Goal: Task Accomplishment & Management: Use online tool/utility

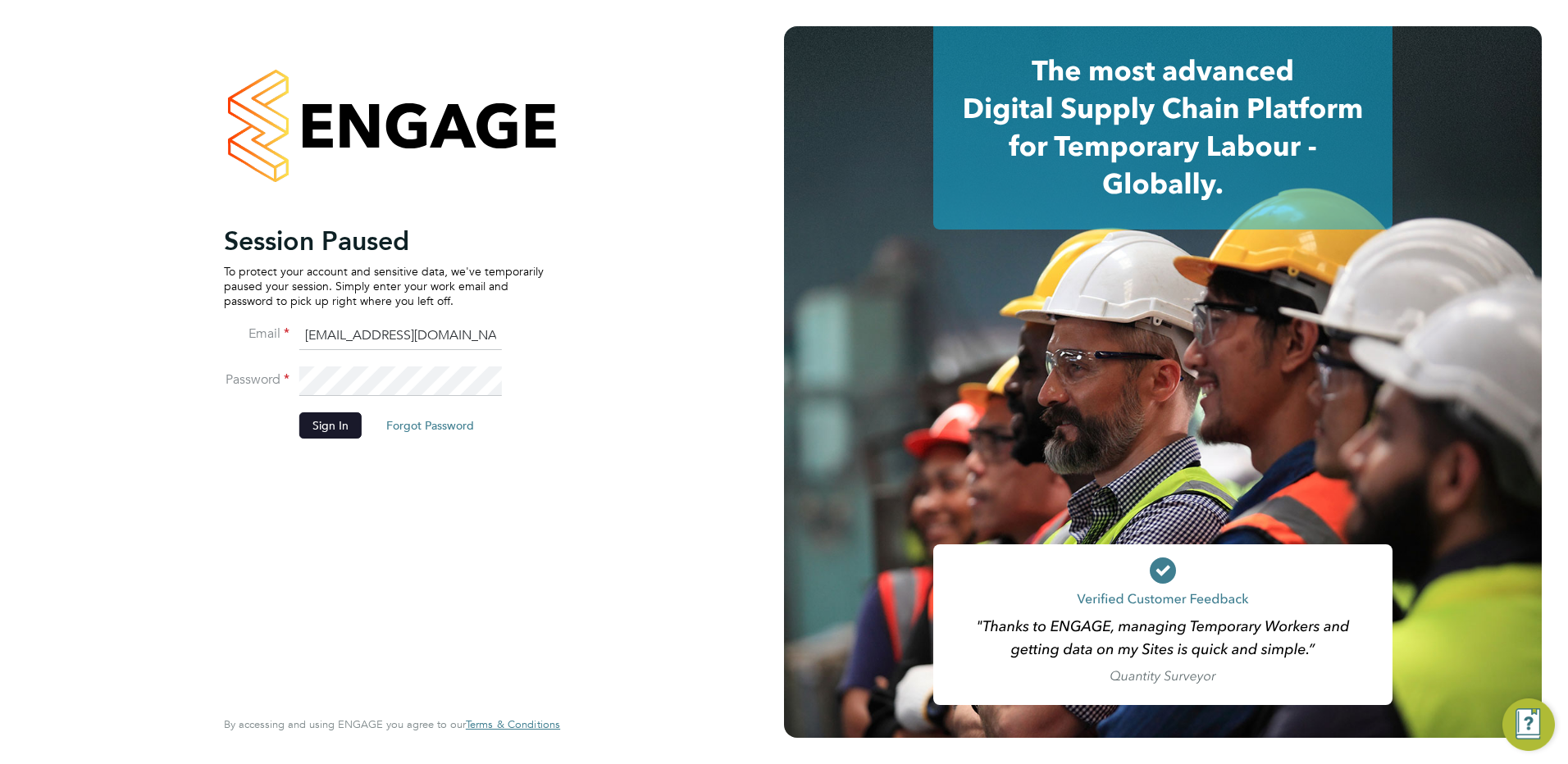
click at [332, 417] on button "Sign In" at bounding box center [330, 425] width 62 height 26
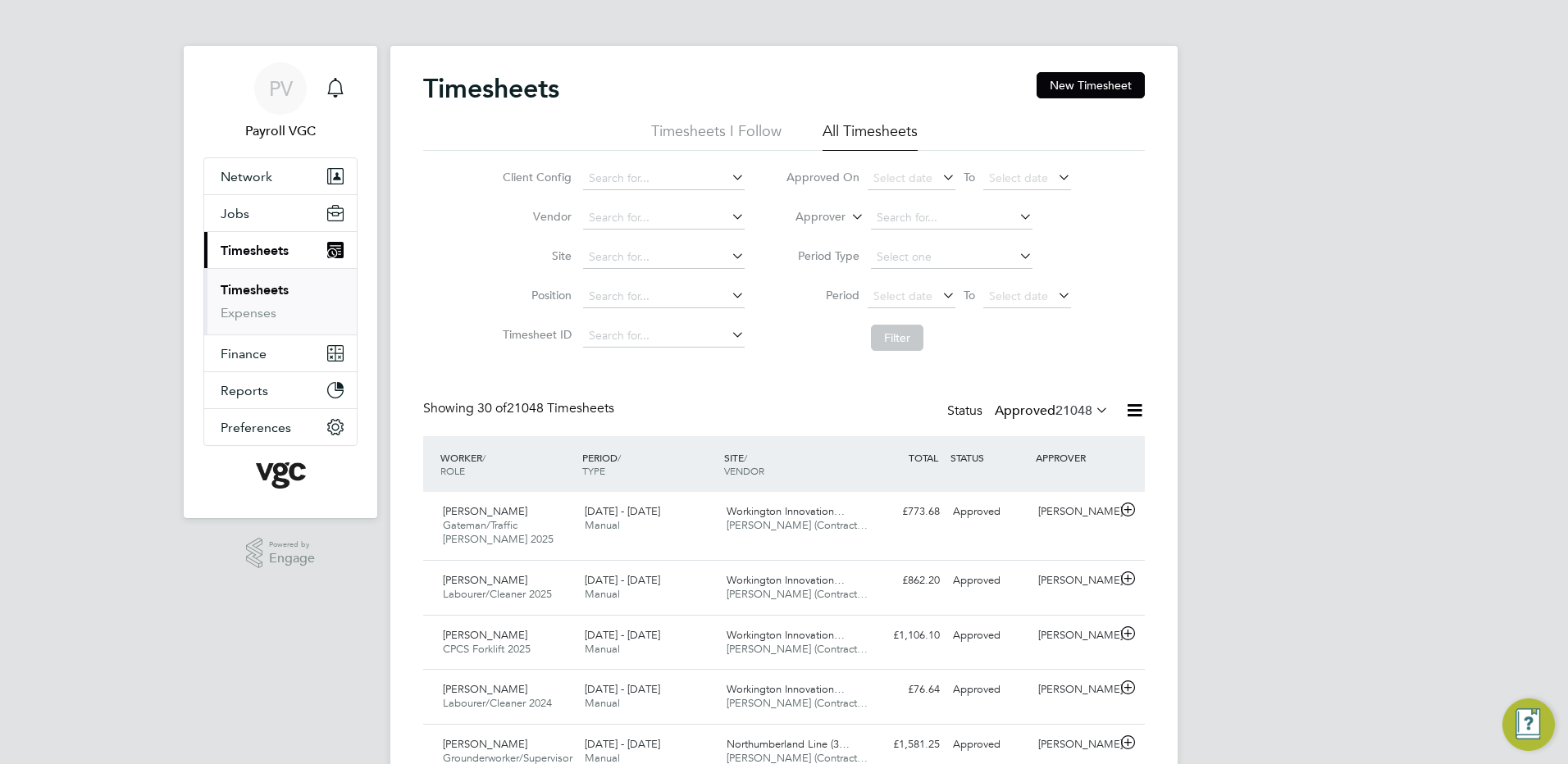
click at [1131, 411] on icon at bounding box center [1135, 410] width 20 height 20
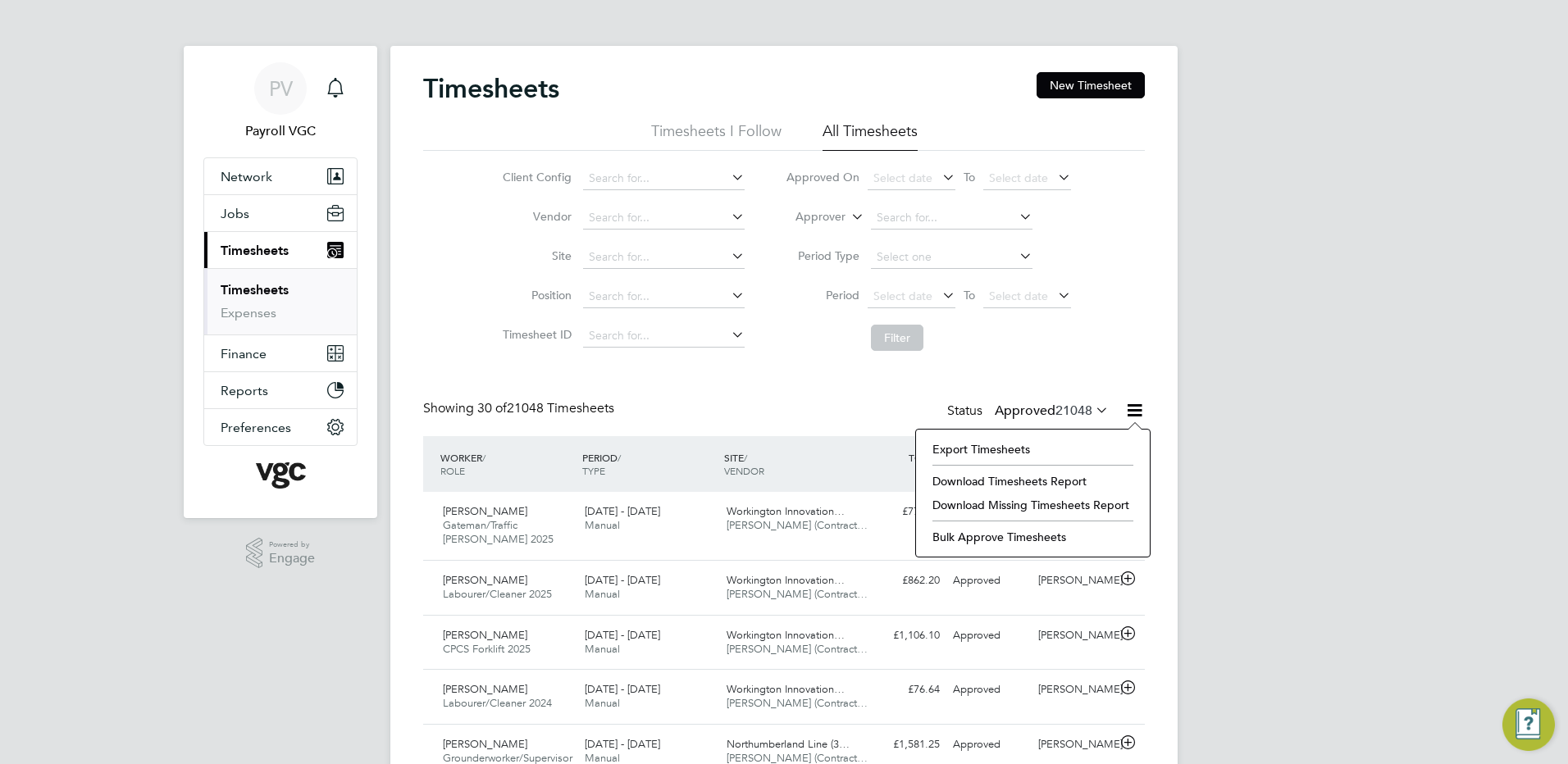
click at [1088, 445] on li "Export Timesheets" at bounding box center [1033, 449] width 218 height 23
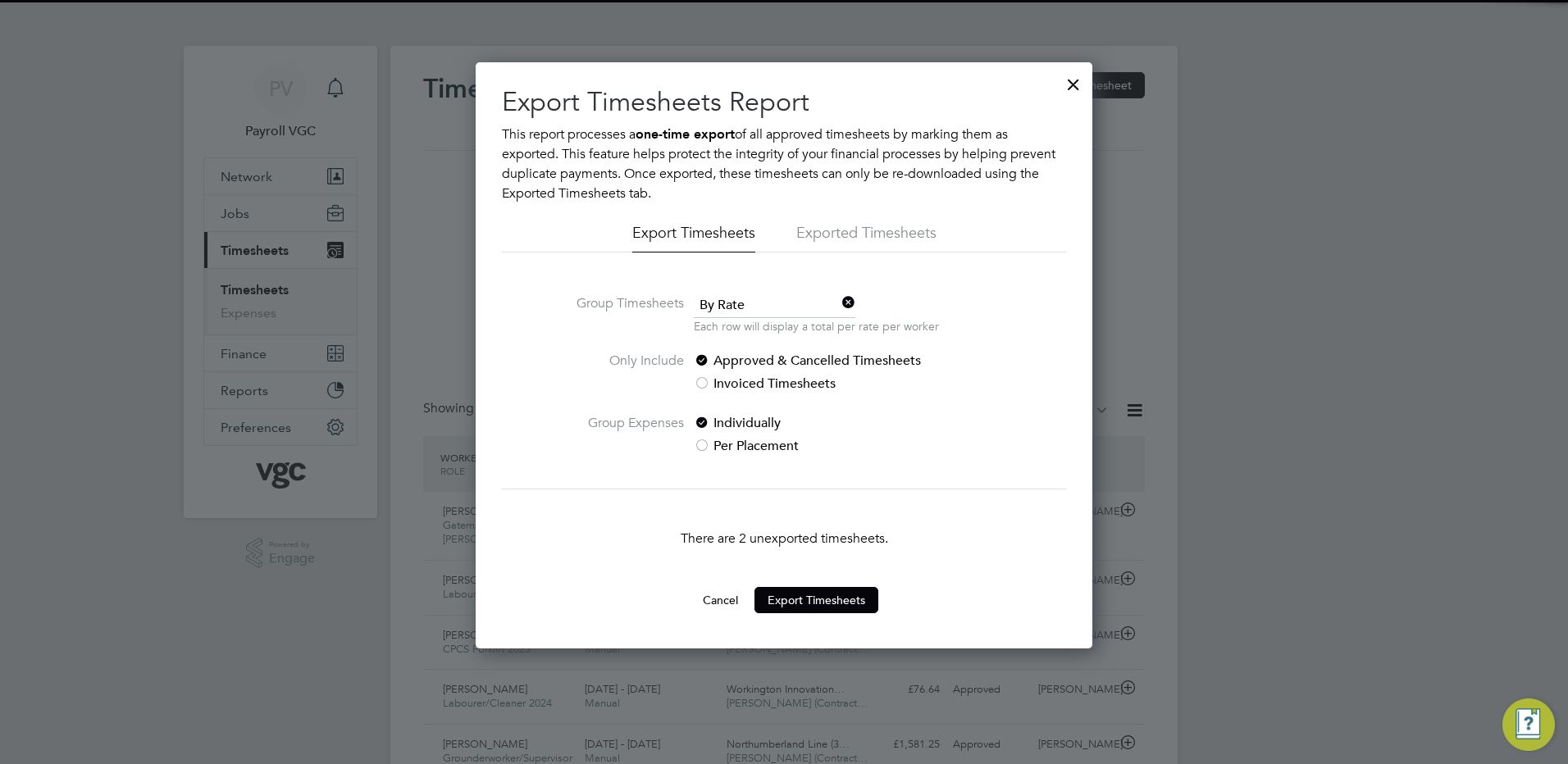
click at [775, 307] on span "By Rate" at bounding box center [774, 306] width 161 height 25
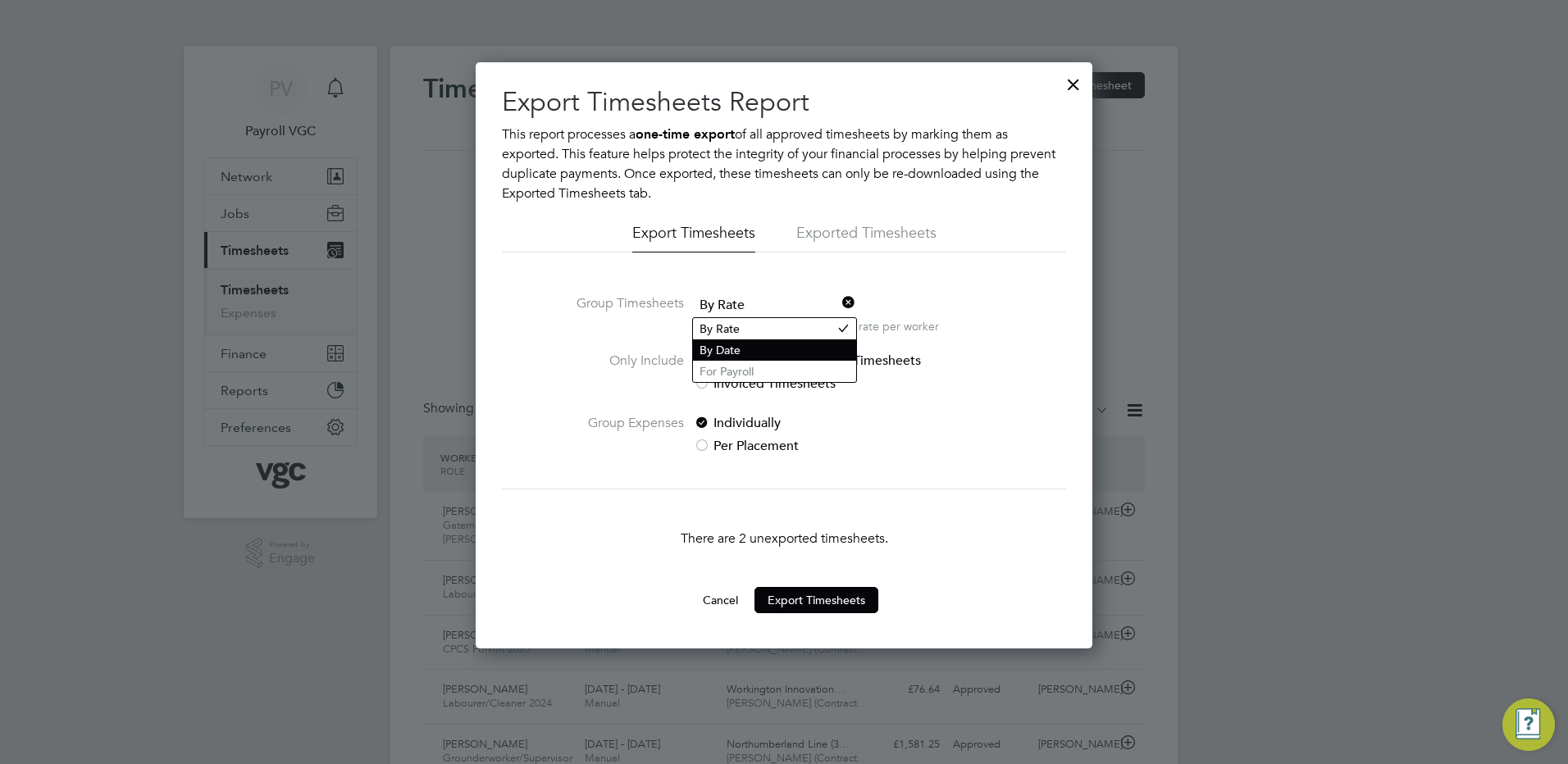
click at [772, 351] on li "By Date" at bounding box center [775, 350] width 163 height 21
click at [821, 597] on button "Export Timesheets" at bounding box center [817, 600] width 124 height 26
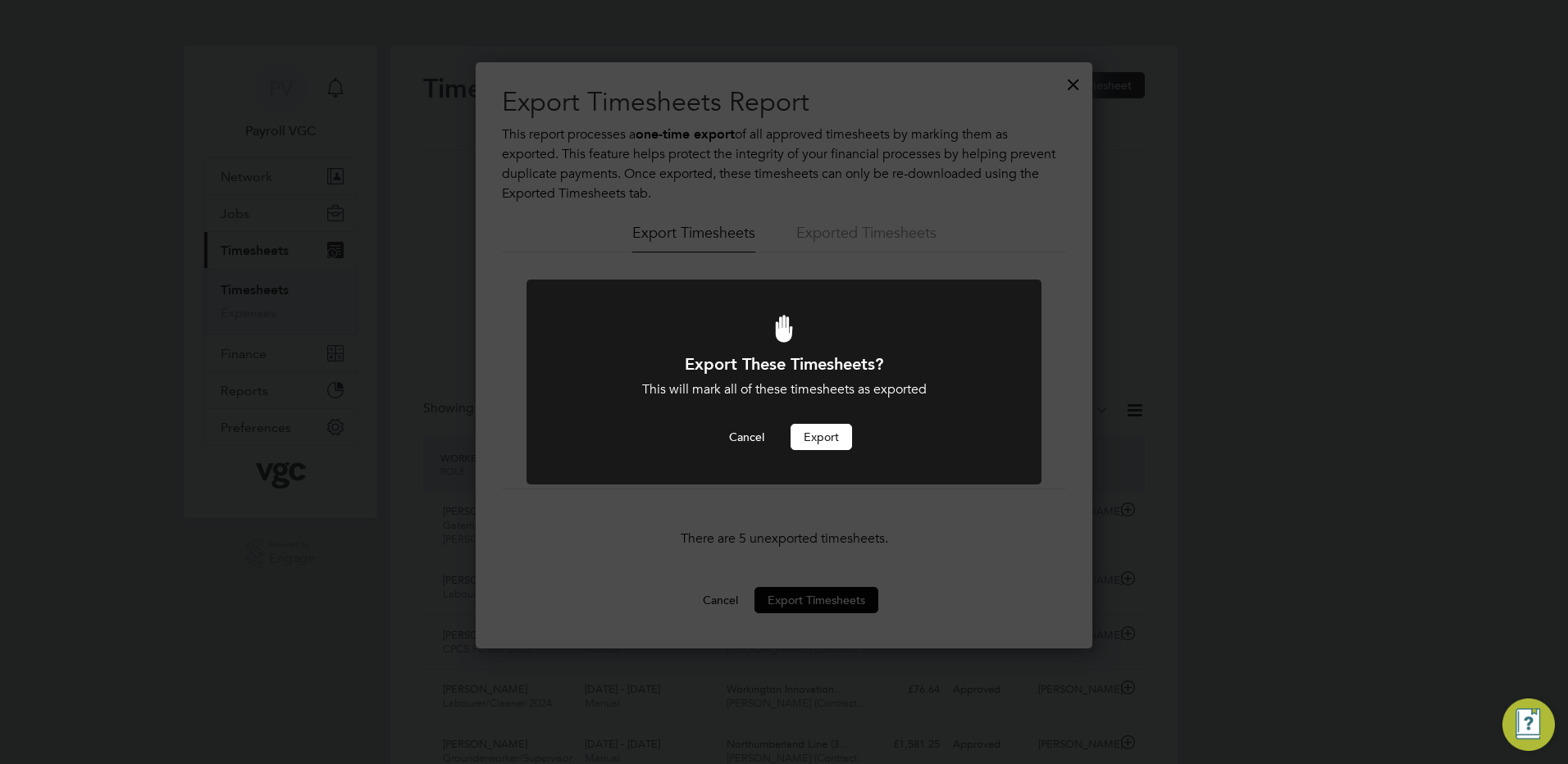
click at [823, 437] on button "Export" at bounding box center [821, 437] width 61 height 26
